Goal: Task Accomplishment & Management: Manage account settings

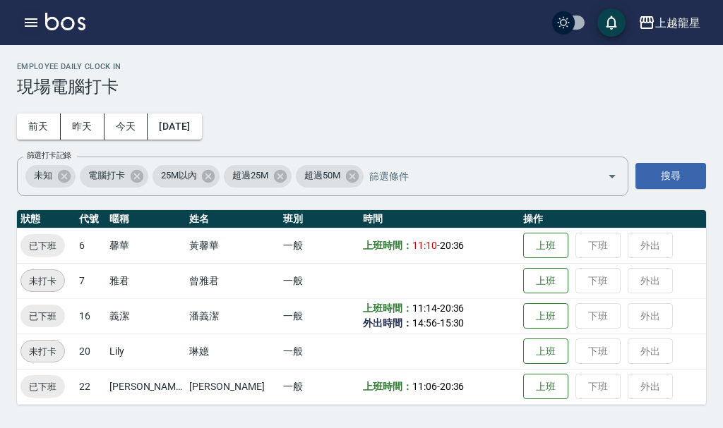
click at [34, 27] on icon "button" at bounding box center [31, 22] width 13 height 8
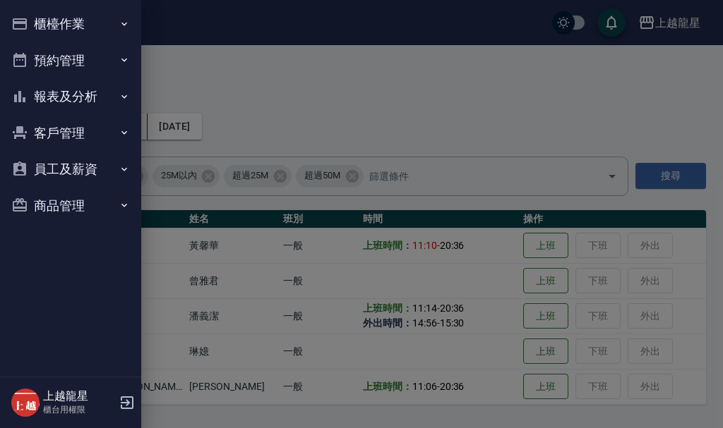
click at [62, 137] on button "客戶管理" at bounding box center [71, 133] width 130 height 37
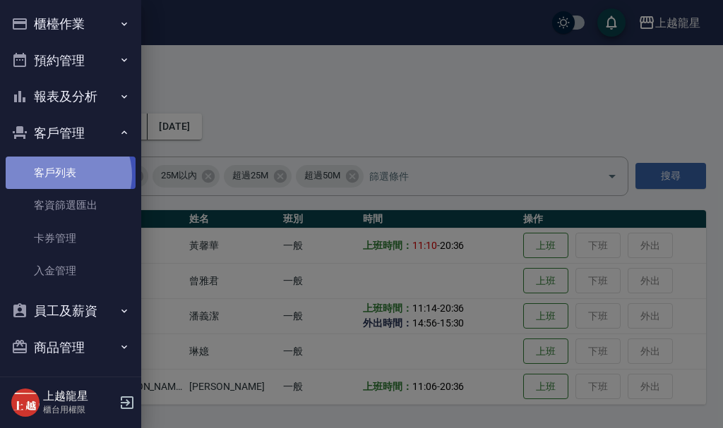
click at [66, 175] on link "客戶列表" at bounding box center [71, 173] width 130 height 32
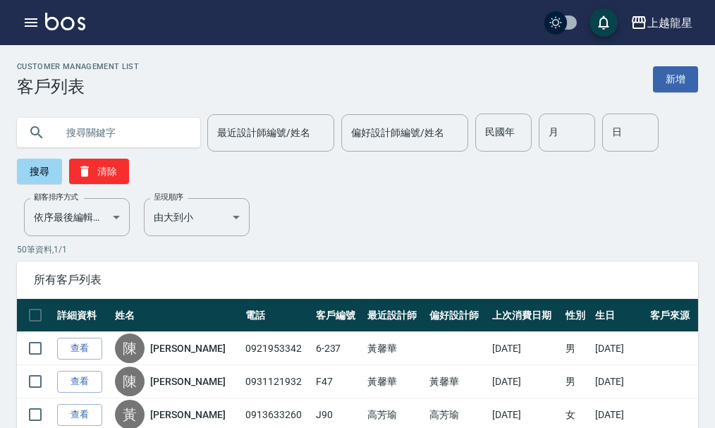
click at [113, 140] on input "text" at bounding box center [122, 133] width 133 height 38
type input "1-42"
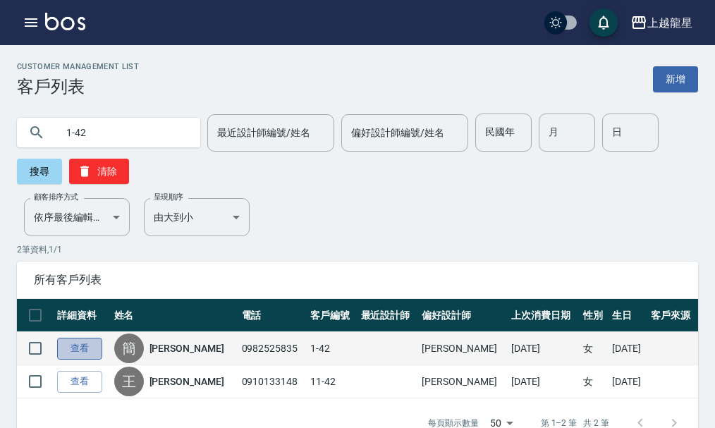
click at [71, 344] on link "查看" at bounding box center [79, 349] width 45 height 22
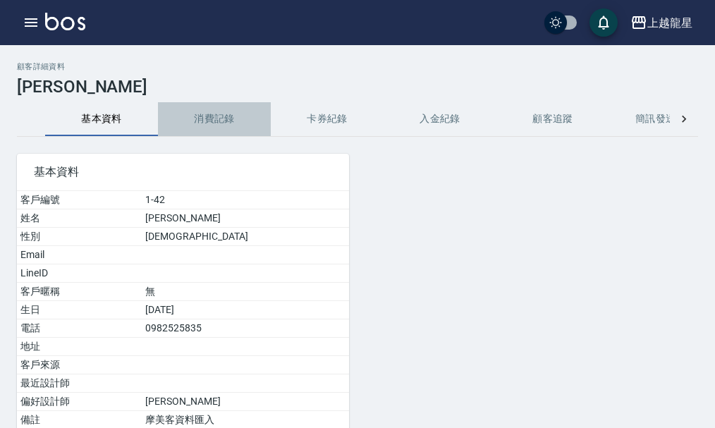
click at [216, 119] on button "消費記錄" at bounding box center [214, 119] width 113 height 34
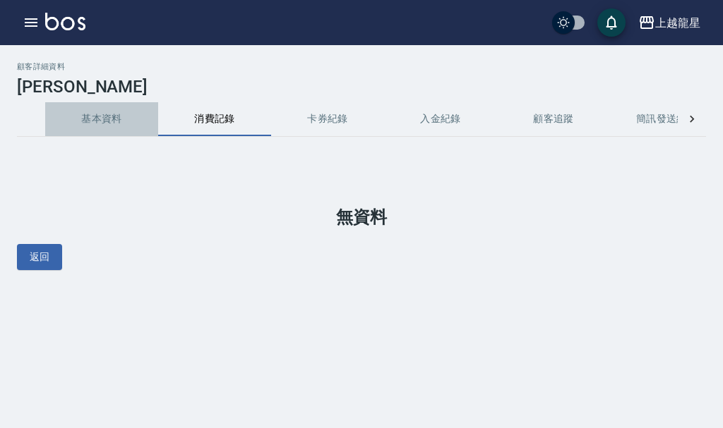
click at [113, 119] on button "基本資料" at bounding box center [101, 119] width 113 height 34
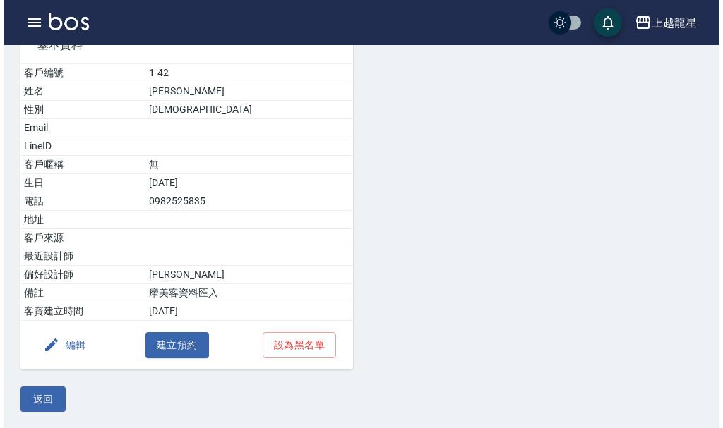
scroll to position [128, 0]
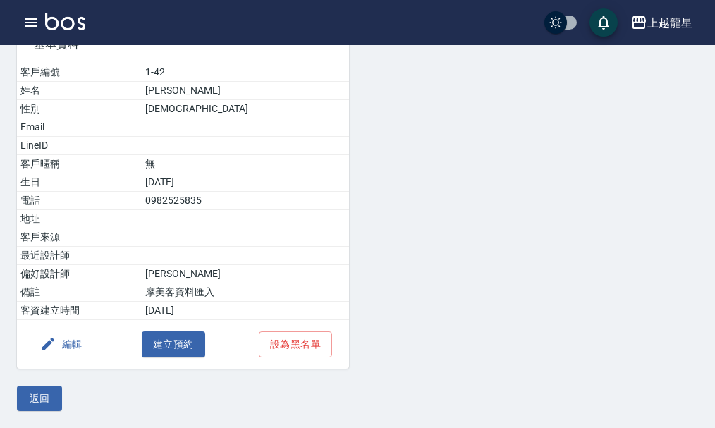
click at [83, 346] on button "編輯" at bounding box center [61, 345] width 54 height 26
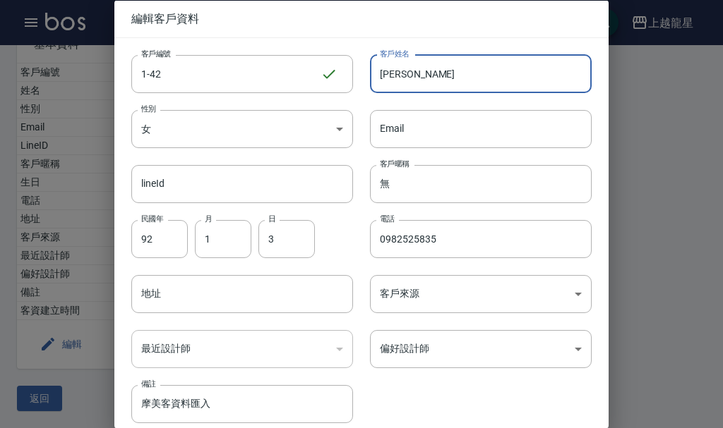
click at [428, 68] on input "[PERSON_NAME]" at bounding box center [481, 73] width 222 height 38
type input "簡"
type input "[PERSON_NAME]"
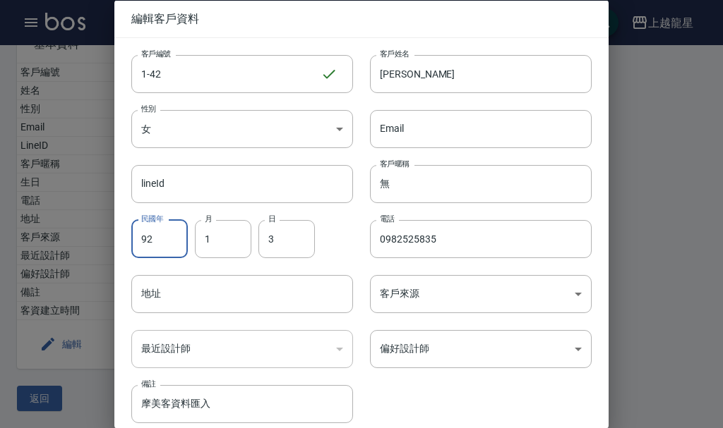
click at [165, 248] on input "92" at bounding box center [159, 238] width 56 height 38
click at [217, 241] on input "1" at bounding box center [223, 238] width 56 height 38
click at [279, 248] on input "3" at bounding box center [286, 238] width 56 height 38
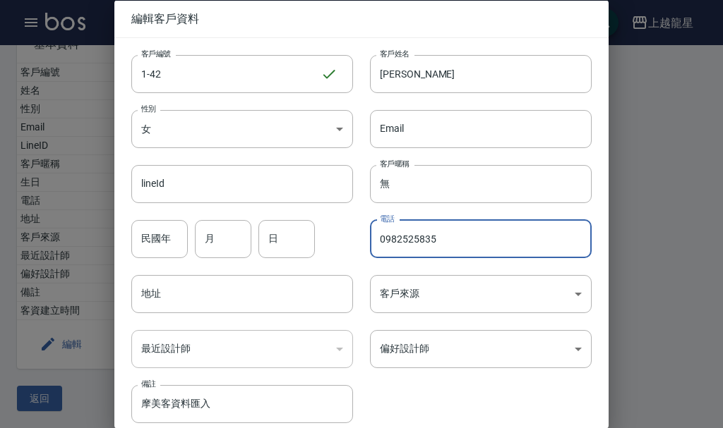
click at [455, 248] on input "0982525835" at bounding box center [481, 238] width 222 height 38
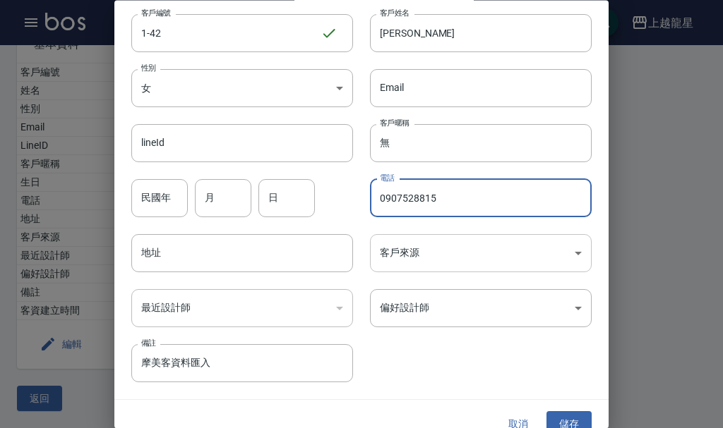
scroll to position [61, 0]
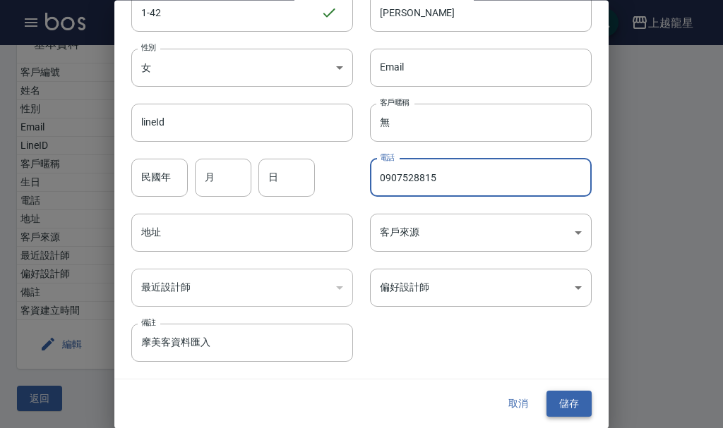
type input "0907528815"
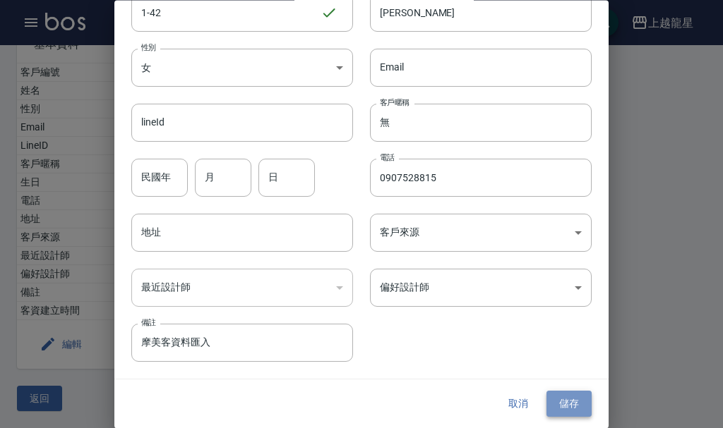
click at [568, 402] on button "儲存" at bounding box center [568, 405] width 45 height 26
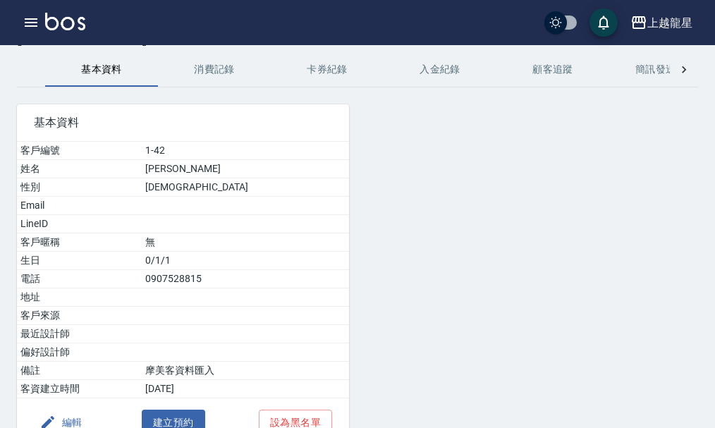
scroll to position [0, 0]
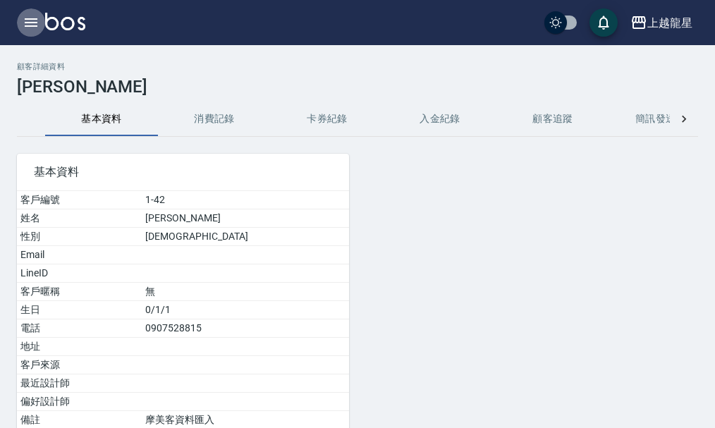
click at [32, 26] on icon "button" at bounding box center [31, 22] width 13 height 8
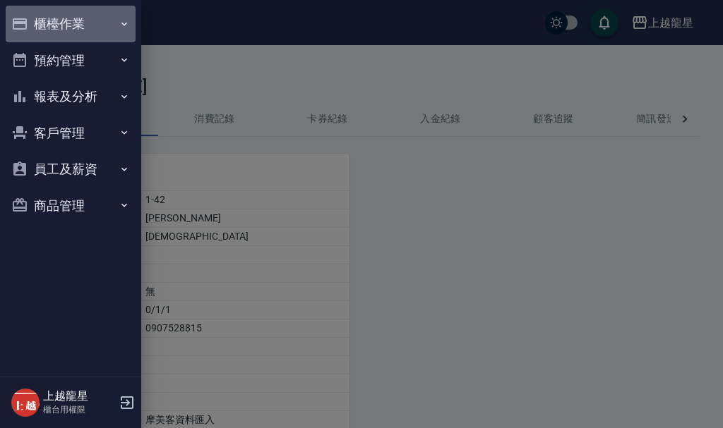
click at [81, 30] on button "櫃檯作業" at bounding box center [71, 24] width 130 height 37
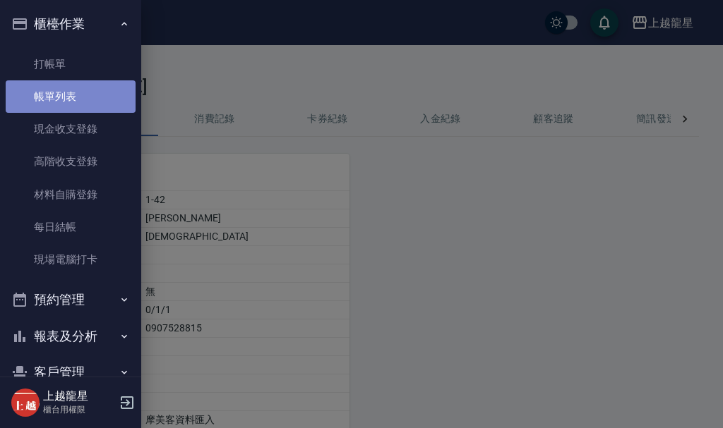
click at [79, 104] on link "帳單列表" at bounding box center [71, 96] width 130 height 32
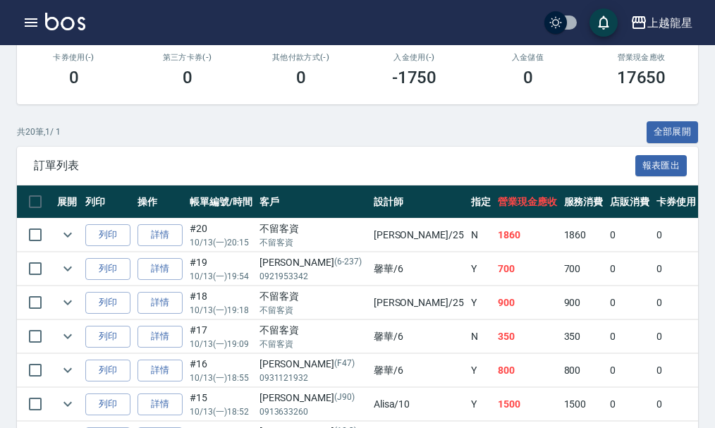
scroll to position [282, 0]
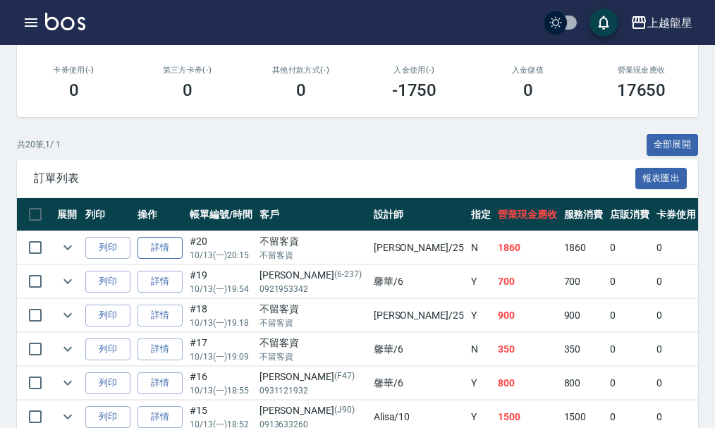
click at [158, 248] on link "詳情" at bounding box center [160, 248] width 45 height 22
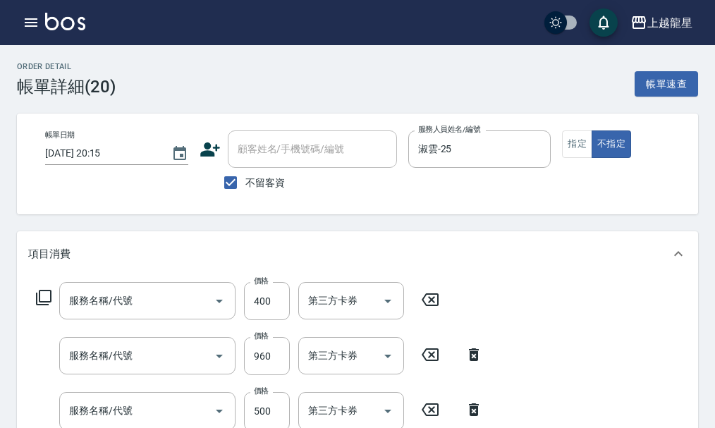
type input "[DATE] 20:15"
checkbox input "true"
type input "淑雲-25"
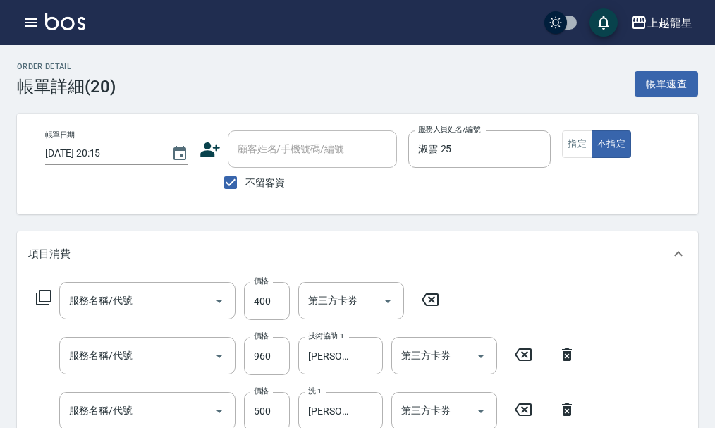
type input "剪髮(304)"
type input "黃金魚子護髮(605)"
type input "SPA健康洗(513)"
click at [230, 181] on input "不留客資" at bounding box center [231, 183] width 30 height 30
checkbox input "false"
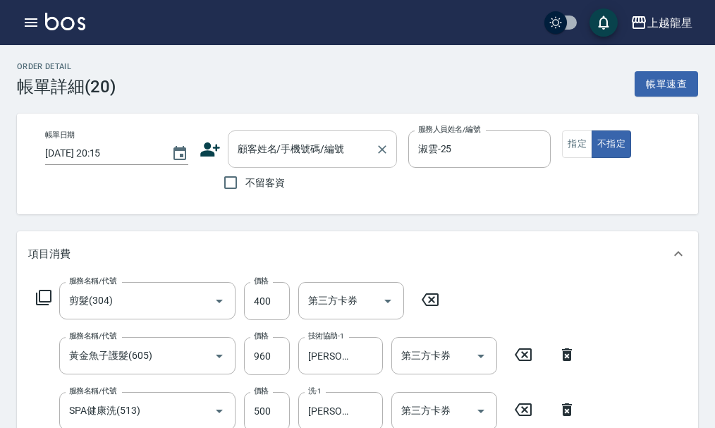
click at [249, 145] on input "顧客姓名/手機號碼/編號" at bounding box center [301, 149] width 135 height 25
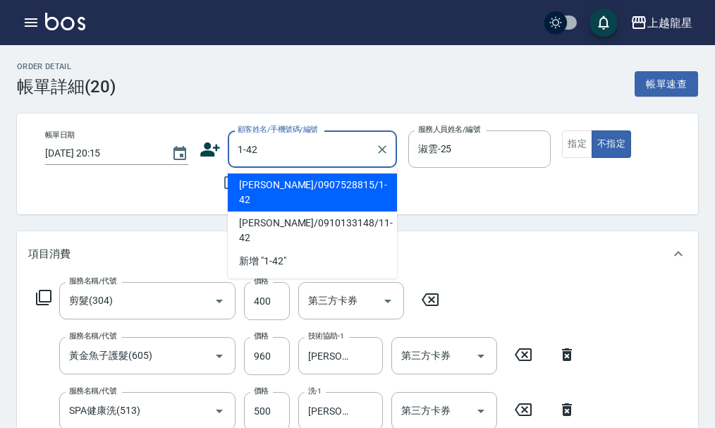
click at [325, 176] on li "[PERSON_NAME]/0907528815/1-42" at bounding box center [312, 193] width 169 height 38
type input "[PERSON_NAME]/0907528815/1-42"
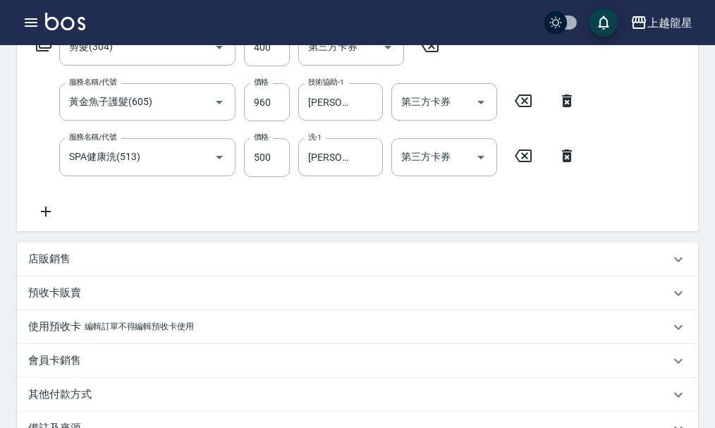
scroll to position [435, 0]
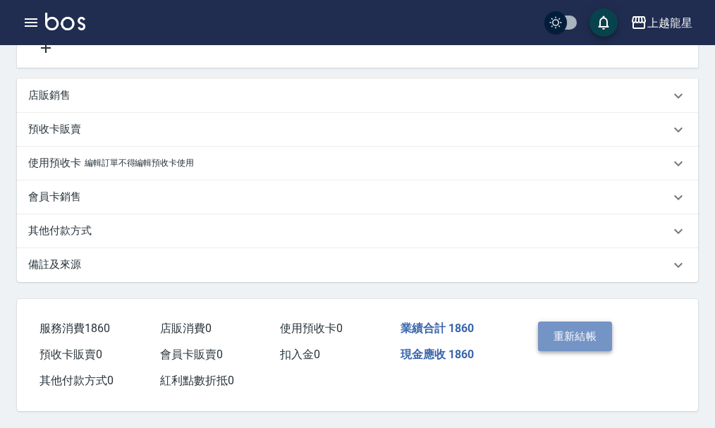
click at [577, 334] on button "重新結帳" at bounding box center [575, 337] width 75 height 30
